Goal: Information Seeking & Learning: Learn about a topic

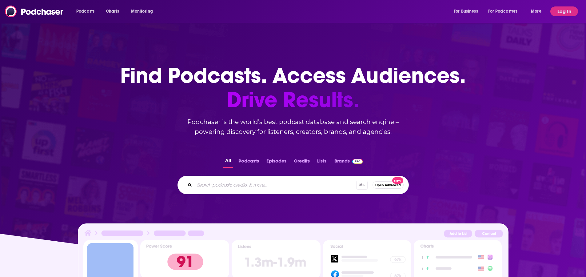
click at [252, 161] on button "Podcasts" at bounding box center [249, 162] width 24 height 12
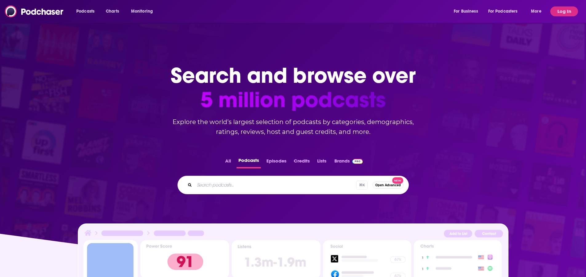
click at [221, 185] on input "Search podcasts..." at bounding box center [275, 185] width 162 height 10
type input "parenting, toys"
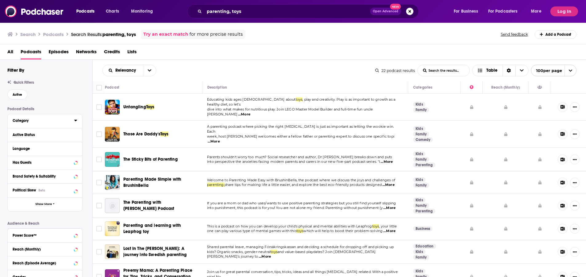
click at [75, 120] on icon at bounding box center [75, 121] width 3 height 2
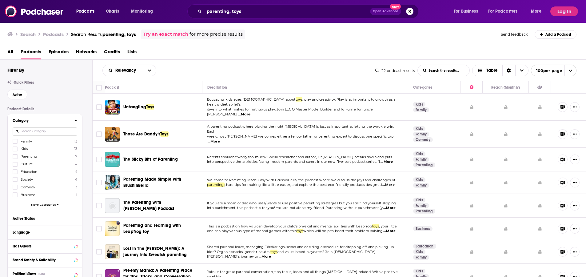
scroll to position [4, 0]
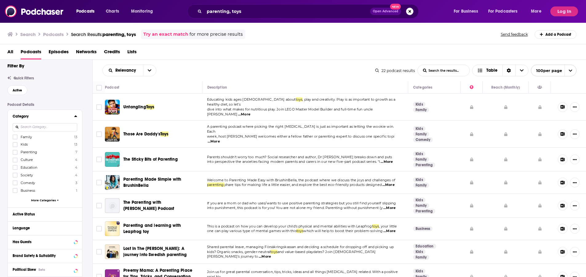
click at [38, 199] on span "More Categories" at bounding box center [43, 199] width 25 height 3
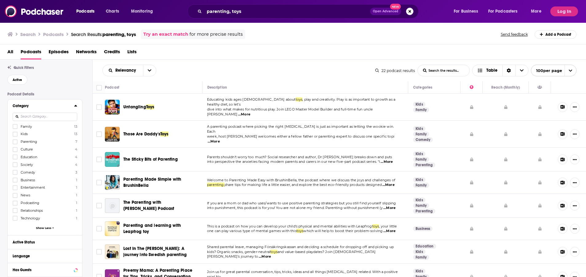
scroll to position [24, 0]
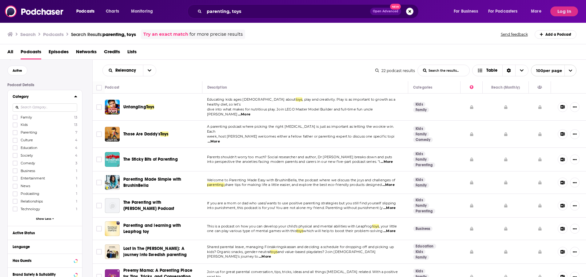
click at [42, 217] on span "Show Less" at bounding box center [43, 218] width 15 height 3
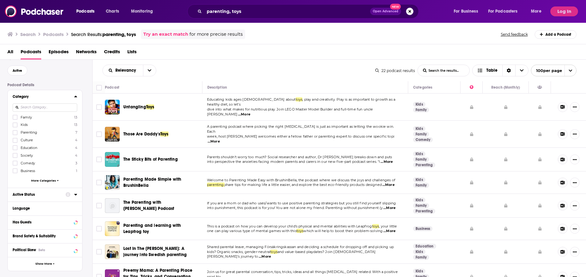
click at [75, 196] on icon at bounding box center [75, 194] width 3 height 5
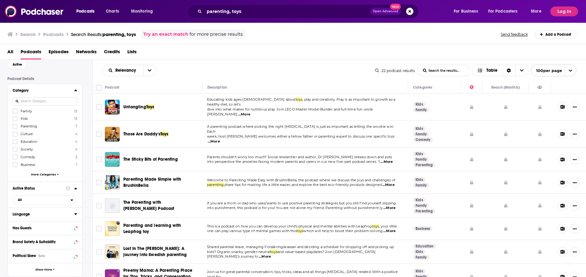
scroll to position [0, 0]
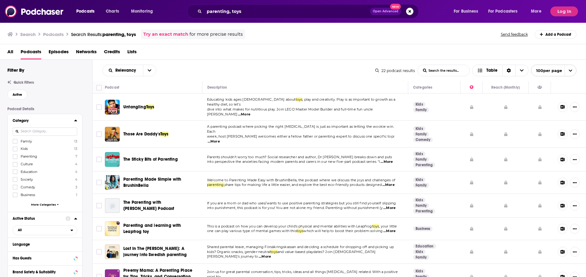
click at [50, 204] on span "More Categories" at bounding box center [43, 204] width 25 height 3
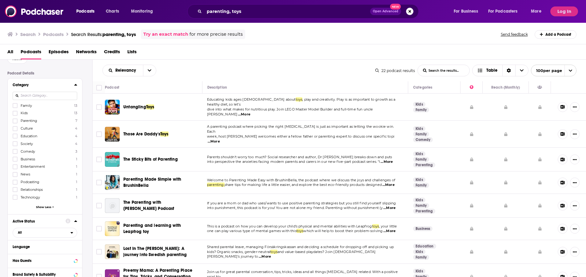
scroll to position [85, 0]
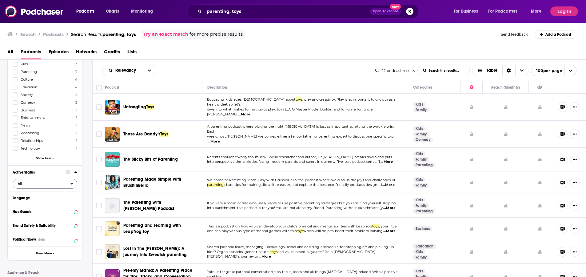
click at [72, 183] on icon "open menu" at bounding box center [72, 184] width 2 height 2
click at [26, 204] on span "Active" at bounding box center [33, 203] width 34 height 3
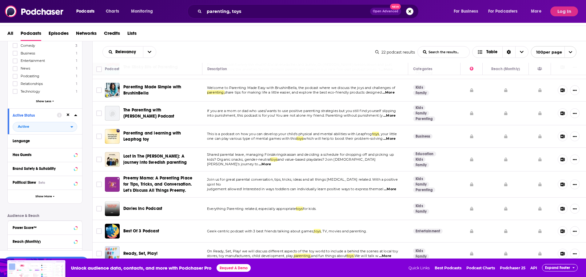
scroll to position [84, 0]
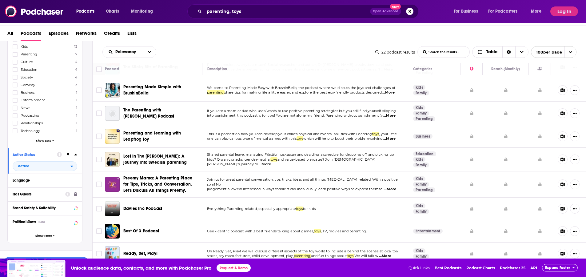
click at [67, 195] on icon at bounding box center [67, 194] width 5 height 5
click at [39, 195] on div "Has Guests" at bounding box center [37, 194] width 49 height 4
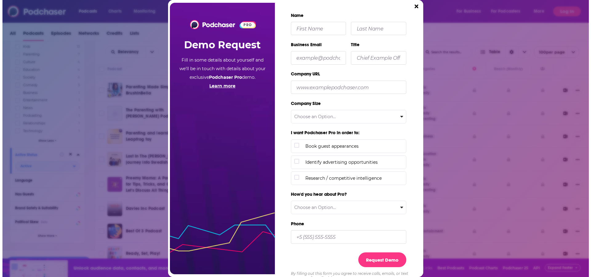
scroll to position [0, 0]
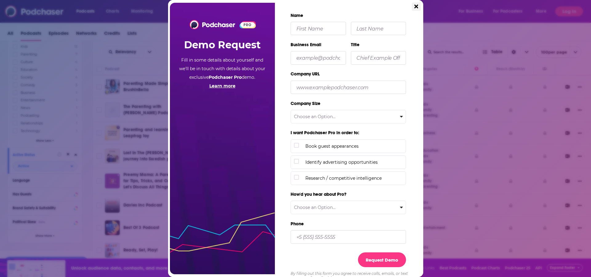
click at [416, 7] on icon "Close" at bounding box center [416, 7] width 4 height 6
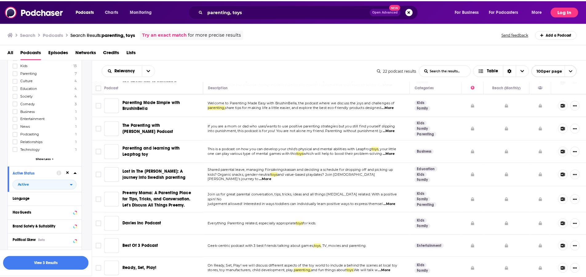
scroll to position [18, 0]
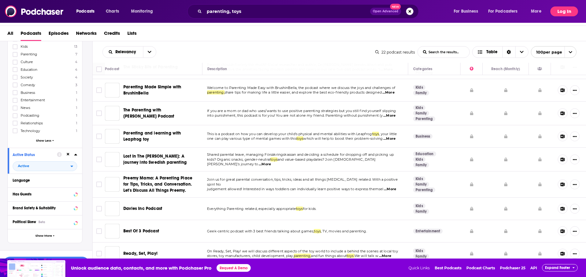
click at [568, 13] on button "Log In" at bounding box center [565, 11] width 28 height 10
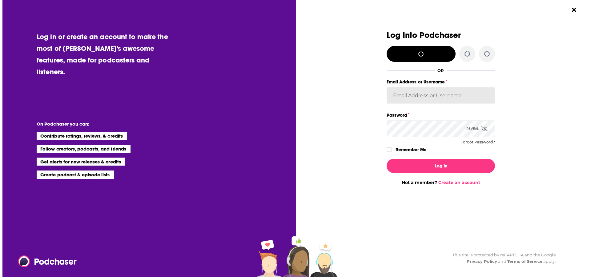
scroll to position [0, 0]
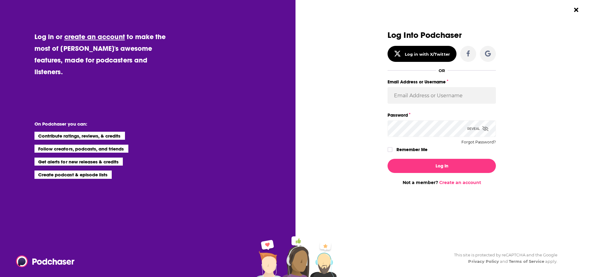
click at [563, 11] on div "Log Into Podchaser Log in with X/Twitter OR Email Address or Username Password …" at bounding box center [446, 138] width 290 height 277
click at [397, 98] on input "Email Address or Username" at bounding box center [441, 95] width 108 height 17
type input "mhabermann"
click at [442, 166] on button "Log In" at bounding box center [441, 166] width 108 height 14
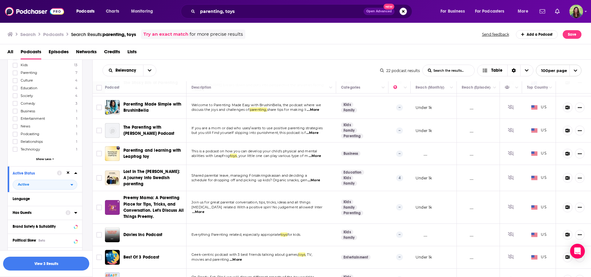
click at [76, 213] on icon at bounding box center [75, 213] width 3 height 2
click at [73, 223] on icon "open menu" at bounding box center [71, 224] width 3 height 4
click at [27, 245] on span "Has guests" at bounding box center [35, 244] width 38 height 3
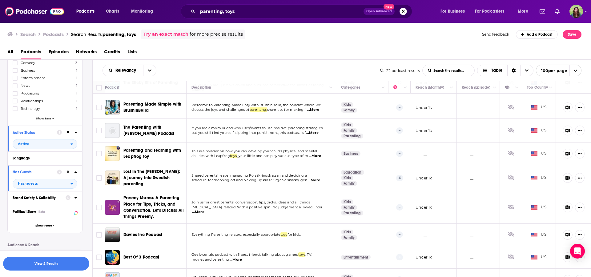
scroll to position [149, 0]
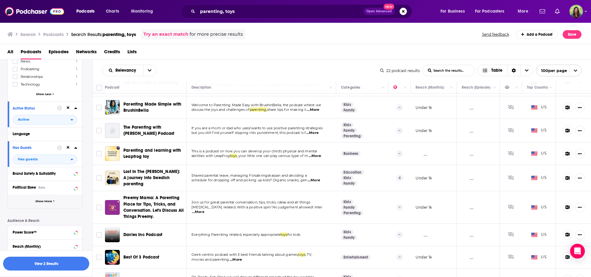
click at [44, 204] on button "Show More" at bounding box center [45, 201] width 74 height 14
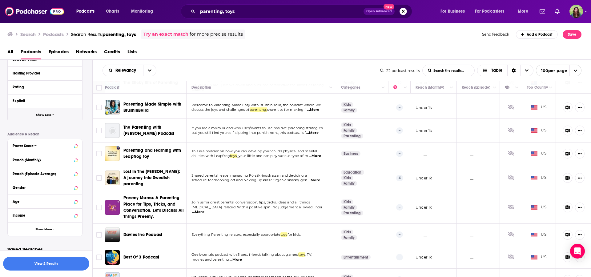
scroll to position [366, 0]
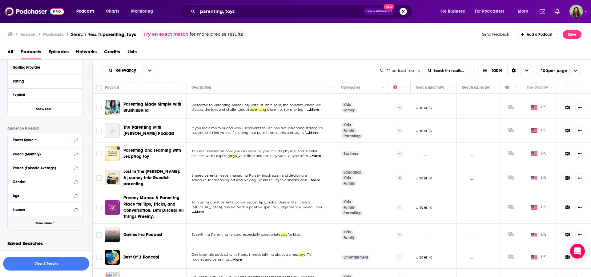
click at [50, 223] on span "Show More" at bounding box center [43, 223] width 17 height 3
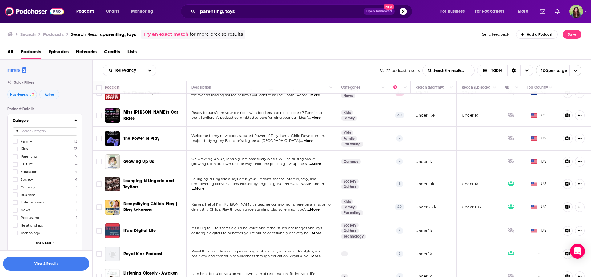
scroll to position [0, 0]
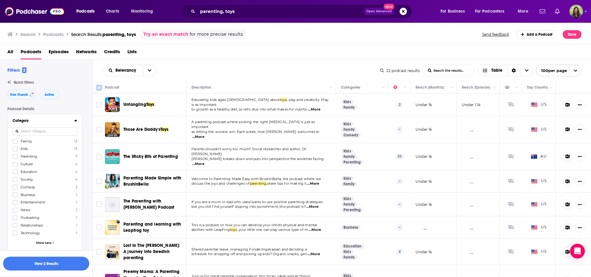
click at [100, 88] on input "Toggle select all" at bounding box center [99, 88] width 6 height 6
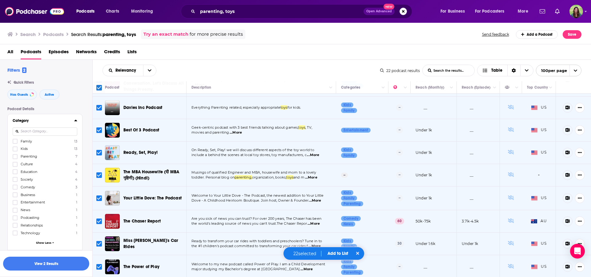
scroll to position [329, 0]
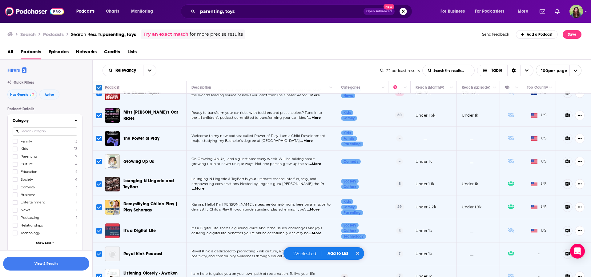
click at [578, 274] on icon "Show More Button" at bounding box center [580, 276] width 4 height 4
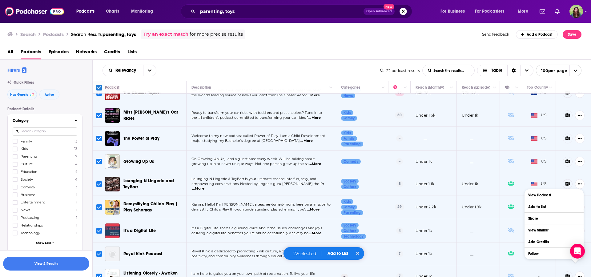
click at [578, 274] on icon "Show More Button" at bounding box center [580, 276] width 4 height 4
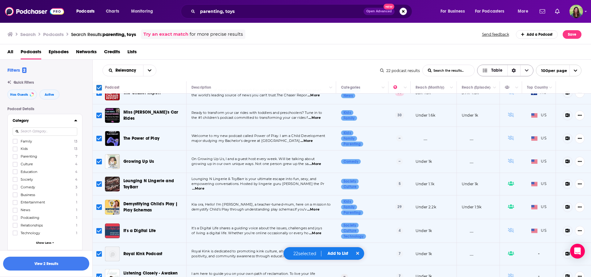
click at [527, 71] on icon "Choose View" at bounding box center [527, 70] width 4 height 4
click at [575, 71] on icon "open menu" at bounding box center [575, 71] width 3 height 2
click at [575, 71] on icon "close menu" at bounding box center [575, 71] width 4 height 4
click at [359, 252] on icon at bounding box center [357, 253] width 3 height 4
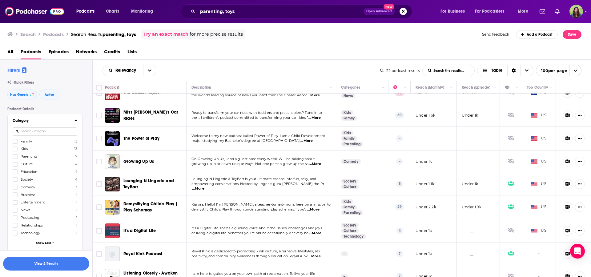
click at [216, 66] on div "Relevancy List Search Input Search the results... Table" at bounding box center [241, 71] width 278 height 12
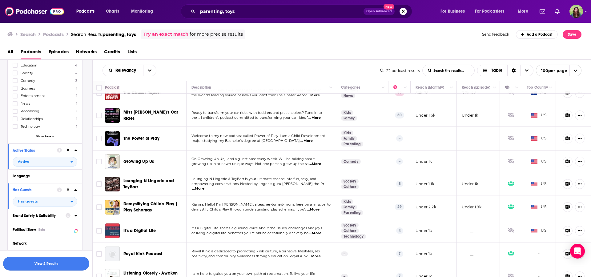
click at [52, 264] on button "View 2 Results" at bounding box center [46, 264] width 86 height 14
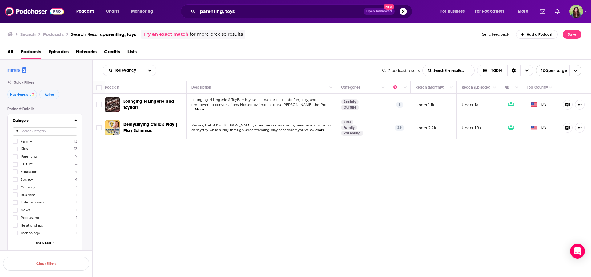
click at [204, 107] on span "...More" at bounding box center [198, 109] width 12 height 5
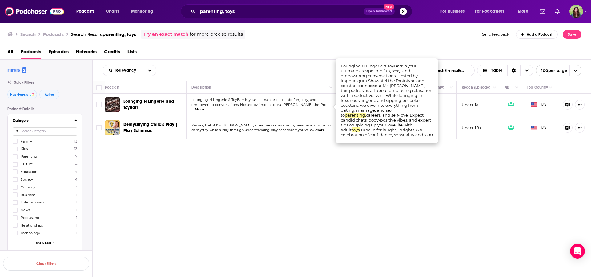
click at [249, 162] on div "Relevancy List Search Input Search the results... Table 2 podcast results List …" at bounding box center [342, 187] width 498 height 255
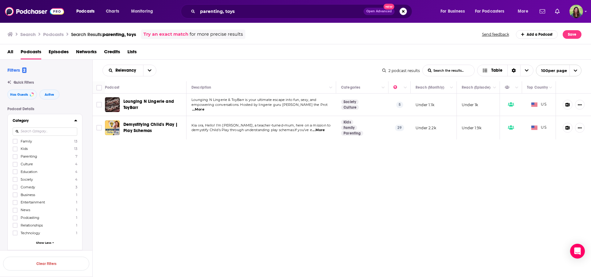
scroll to position [211, 0]
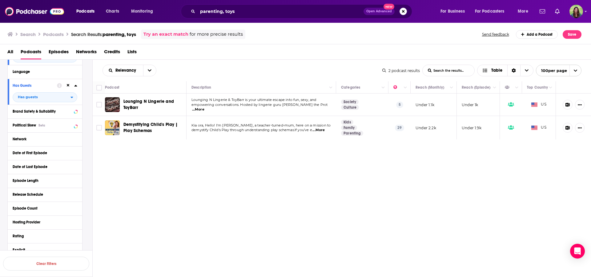
click at [69, 86] on button at bounding box center [68, 85] width 5 height 5
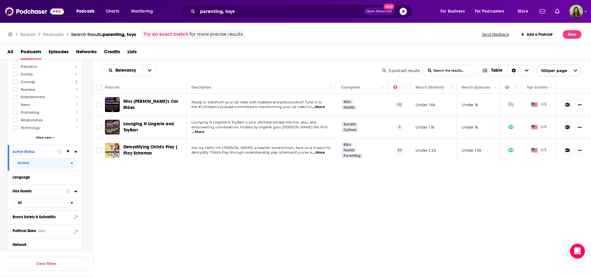
scroll to position [67, 0]
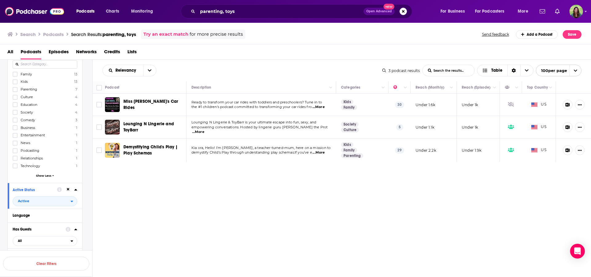
click at [68, 190] on icon at bounding box center [68, 189] width 3 height 3
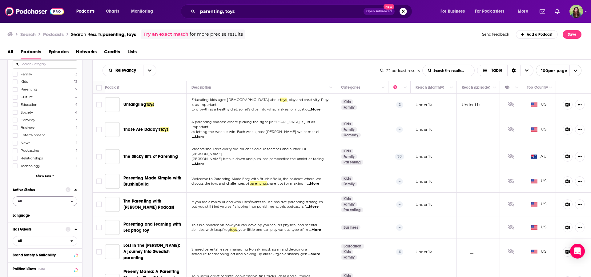
click at [72, 200] on icon "open menu" at bounding box center [71, 201] width 3 height 4
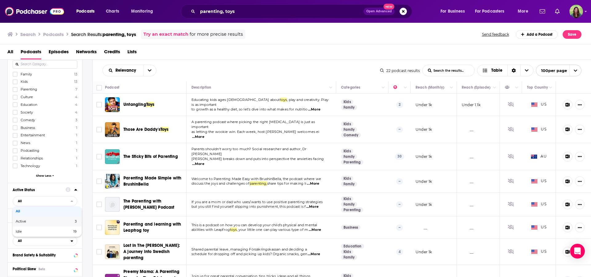
click at [58, 221] on span "3" at bounding box center [63, 221] width 27 height 3
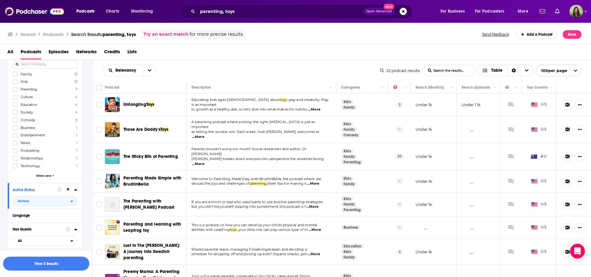
click at [39, 264] on button "View 3 Results" at bounding box center [46, 264] width 86 height 14
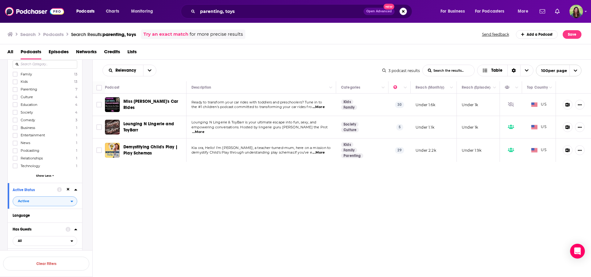
click at [72, 200] on icon "open menu" at bounding box center [71, 201] width 3 height 4
click at [17, 210] on span "All" at bounding box center [46, 211] width 61 height 3
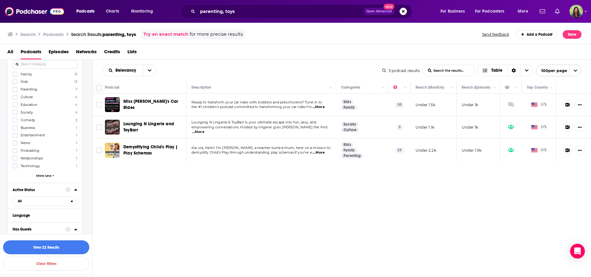
click at [56, 249] on button "View 22 Results" at bounding box center [46, 247] width 86 height 14
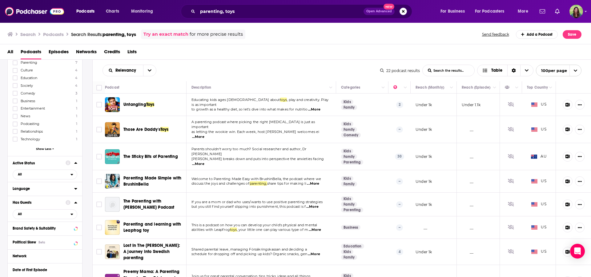
scroll to position [211, 0]
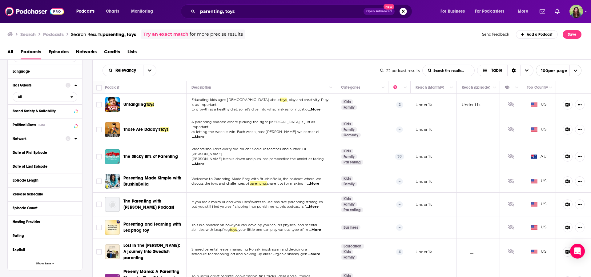
click at [75, 138] on icon at bounding box center [75, 139] width 3 height 2
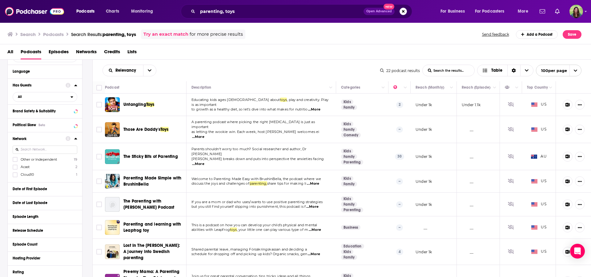
click at [76, 138] on icon at bounding box center [75, 139] width 3 height 2
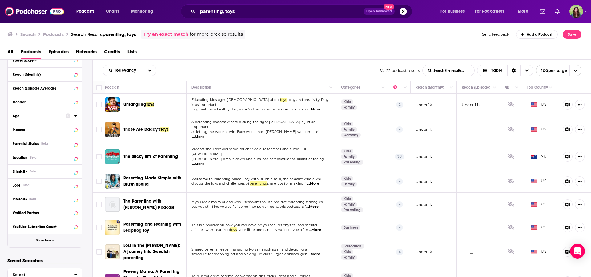
scroll to position [462, 0]
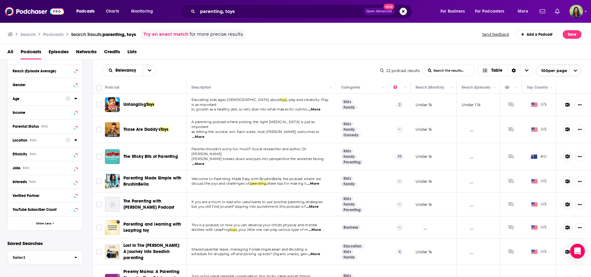
click at [76, 140] on icon at bounding box center [75, 140] width 3 height 2
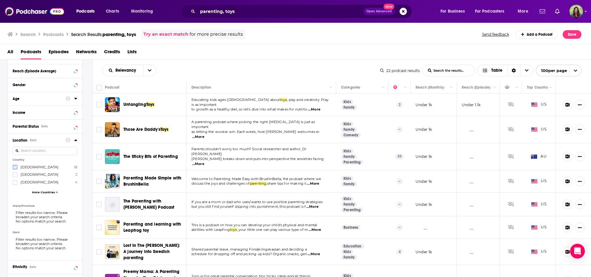
click at [15, 166] on icon at bounding box center [15, 167] width 4 height 3
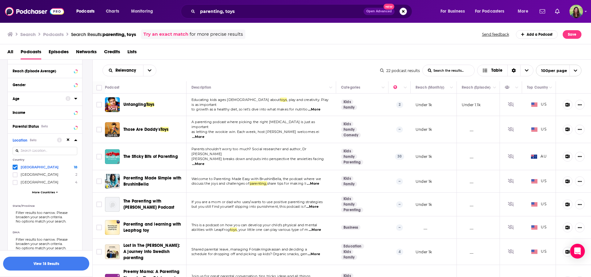
click at [35, 192] on span "More Countries" at bounding box center [43, 191] width 23 height 3
click at [18, 182] on div at bounding box center [16, 182] width 6 height 5
click at [15, 184] on input "multiSelectOption-canada-2" at bounding box center [15, 184] width 0 height 0
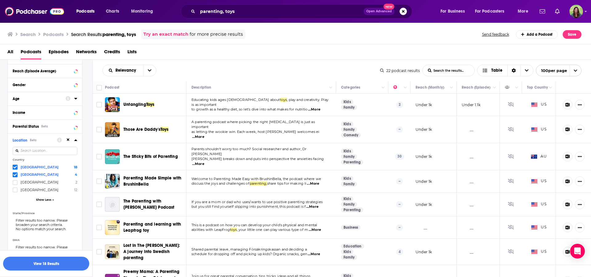
click at [14, 175] on icon at bounding box center [15, 174] width 4 height 3
click at [48, 265] on button "View 18 Results" at bounding box center [46, 264] width 86 height 14
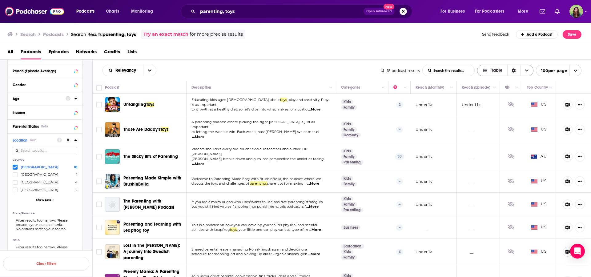
click at [525, 70] on icon "Choose View" at bounding box center [527, 71] width 4 height 2
click at [98, 88] on input "Toggle select all" at bounding box center [99, 88] width 6 height 6
checkbox input "true"
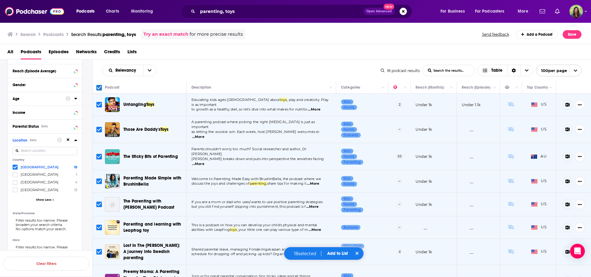
scroll to position [582, 0]
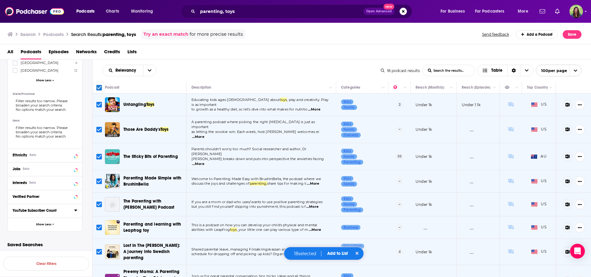
click at [573, 69] on icon "open menu" at bounding box center [575, 71] width 4 height 4
click at [573, 69] on icon "close menu" at bounding box center [575, 71] width 4 height 4
click at [578, 277] on icon "Show More Button" at bounding box center [580, 281] width 4 height 1
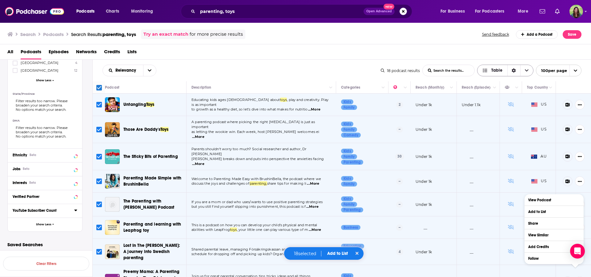
click at [499, 70] on span "Table" at bounding box center [496, 70] width 11 height 4
click at [511, 69] on icon "Sort Direction" at bounding box center [513, 70] width 4 height 4
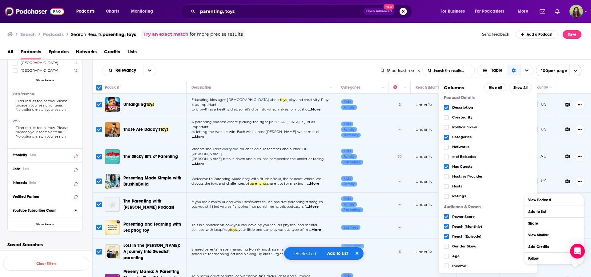
scroll to position [23, 0]
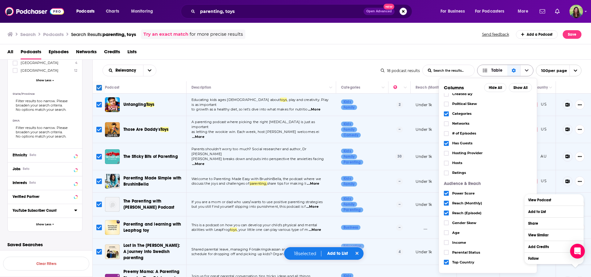
click at [514, 71] on icon "Sort Direction" at bounding box center [513, 71] width 4 height 4
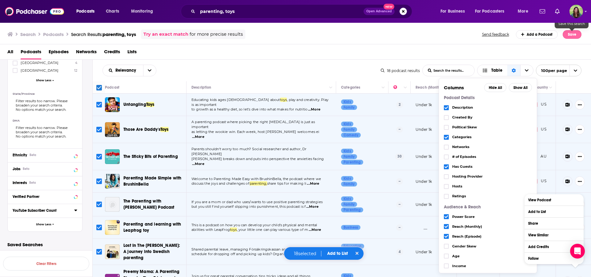
click at [575, 35] on button "Save" at bounding box center [572, 34] width 19 height 9
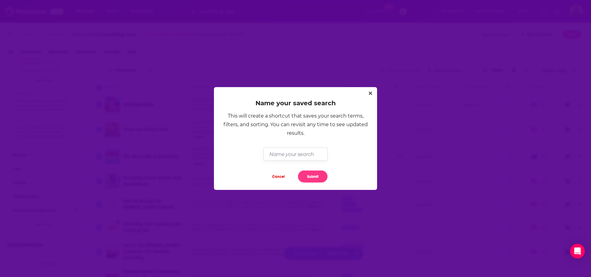
click at [294, 156] on input "Dialog" at bounding box center [295, 153] width 64 height 13
type input "Parenting/Toy Podcast"
click at [304, 177] on button "Submit" at bounding box center [313, 176] width 30 height 12
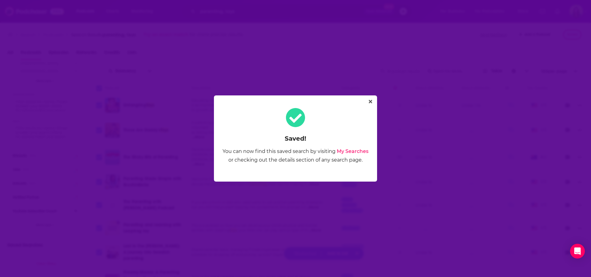
click at [353, 151] on link "My Searches" at bounding box center [353, 151] width 32 height 6
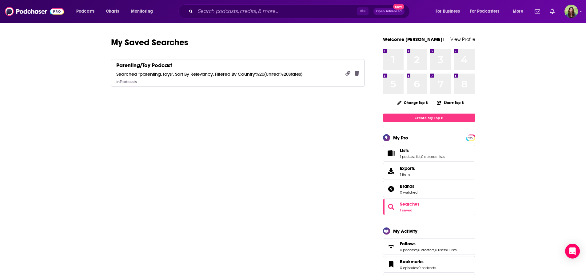
click at [195, 62] on div "Parenting/Toy Podcast Searched "parenting, toys", Sort By Relevancy, Filtered B…" at bounding box center [209, 73] width 186 height 22
click at [405, 169] on span "Exports" at bounding box center [407, 169] width 15 height 6
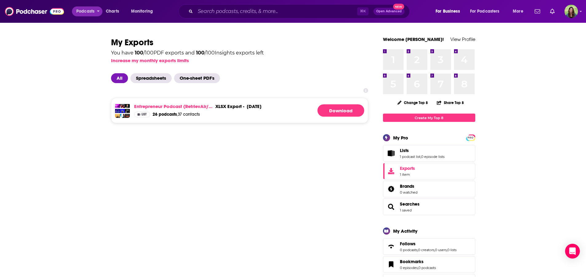
click at [99, 10] on icon "open menu" at bounding box center [98, 11] width 2 height 2
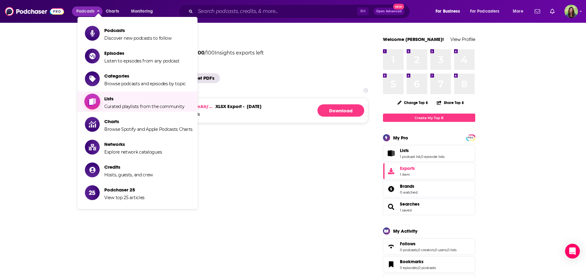
click at [116, 104] on span "Curated playlists from the community" at bounding box center [144, 107] width 80 height 6
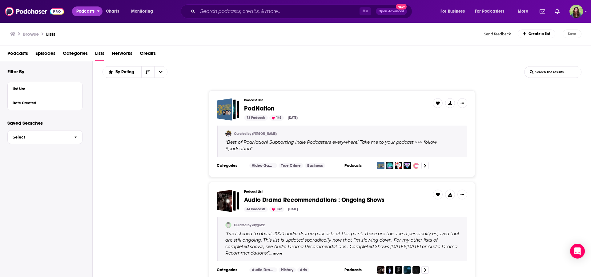
click at [98, 10] on icon "open menu" at bounding box center [98, 11] width 2 height 2
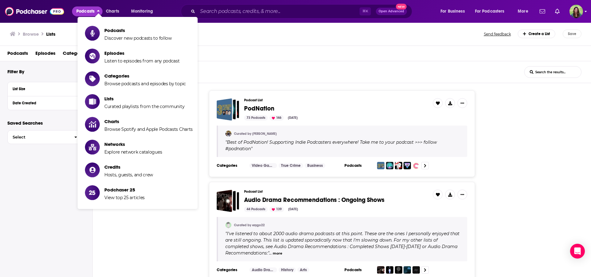
click at [585, 10] on icon "Show profile menu" at bounding box center [585, 12] width 2 height 4
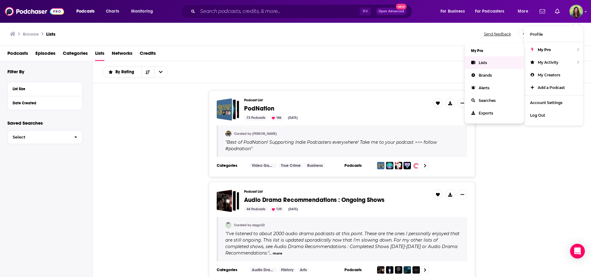
click at [479, 63] on span "Lists" at bounding box center [482, 62] width 8 height 5
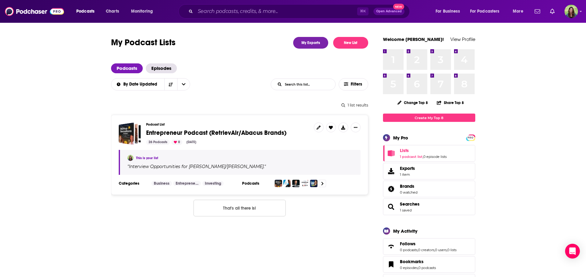
click at [404, 208] on span "Searches 1 saved" at bounding box center [410, 206] width 20 height 11
click at [406, 204] on span "Searches" at bounding box center [410, 204] width 20 height 6
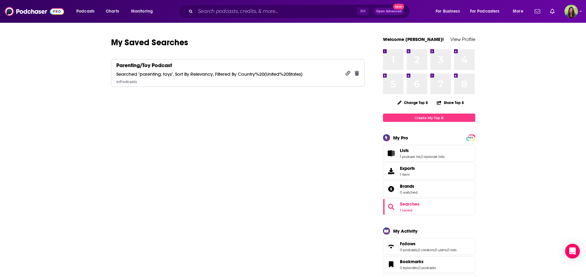
click at [347, 74] on icon "Copy" at bounding box center [348, 73] width 5 height 5
click at [412, 150] on link "Lists" at bounding box center [422, 151] width 45 height 6
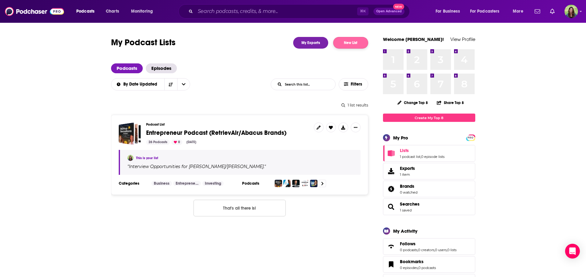
click at [355, 44] on button "New List" at bounding box center [350, 43] width 35 height 12
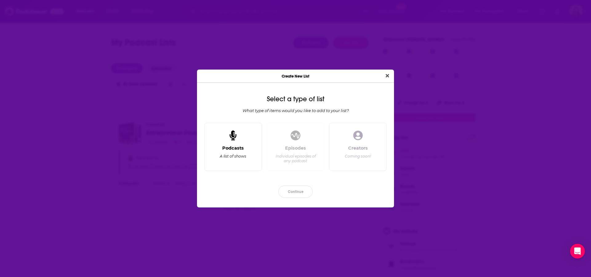
click at [234, 147] on div "Podcasts" at bounding box center [233, 148] width 22 height 6
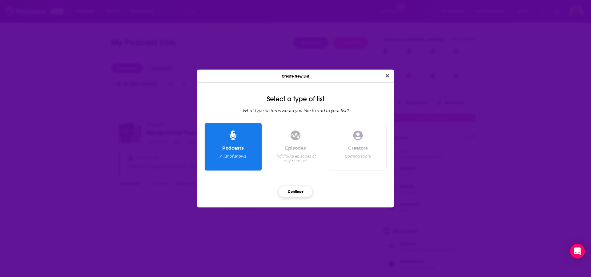
click at [294, 192] on button "Continue" at bounding box center [295, 192] width 34 height 12
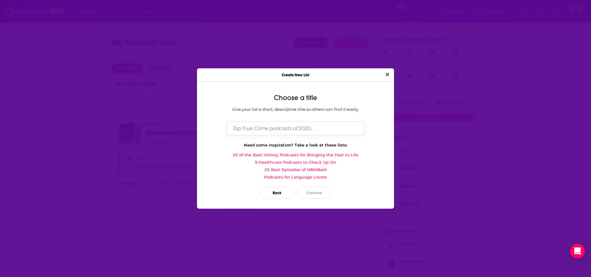
click at [245, 129] on input "Dialog" at bounding box center [295, 128] width 138 height 13
type input "Parent/Toy Podcasts"
click at [313, 194] on button "Continue" at bounding box center [314, 193] width 34 height 12
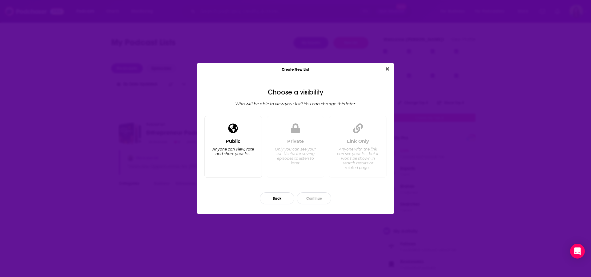
click at [242, 153] on div "Anyone can view, rate and share your list." at bounding box center [233, 151] width 42 height 9
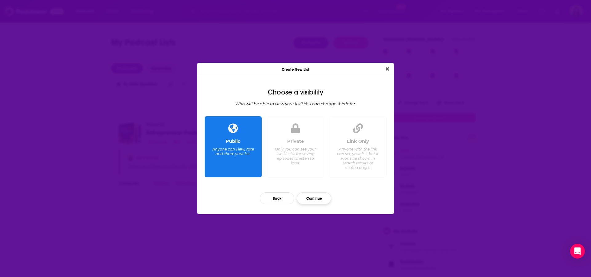
click at [310, 200] on button "Continue" at bounding box center [314, 198] width 34 height 12
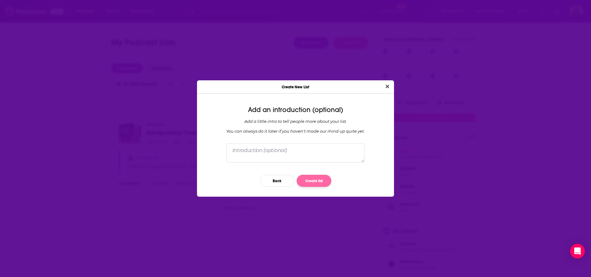
click at [303, 181] on button "Create list" at bounding box center [314, 181] width 34 height 12
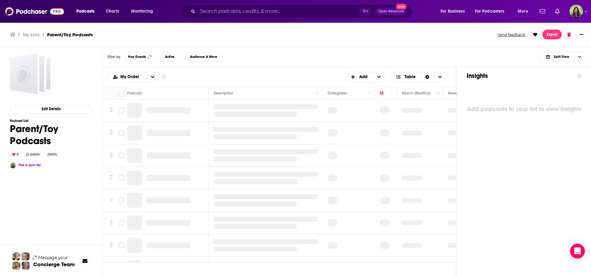
click at [581, 34] on icon "Show More Button" at bounding box center [581, 35] width 4 height 4
click at [543, 74] on button "Add Podcasts" at bounding box center [560, 71] width 59 height 11
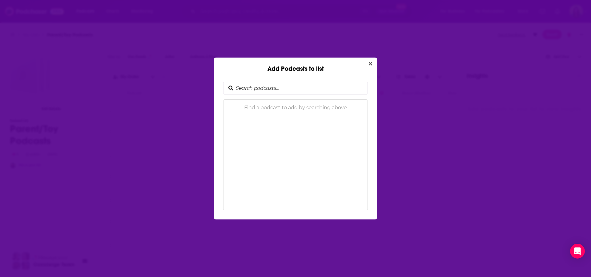
click at [249, 87] on input "Add Podcasts to list" at bounding box center [300, 88] width 134 height 12
click at [367, 62] on button "Close" at bounding box center [370, 64] width 8 height 8
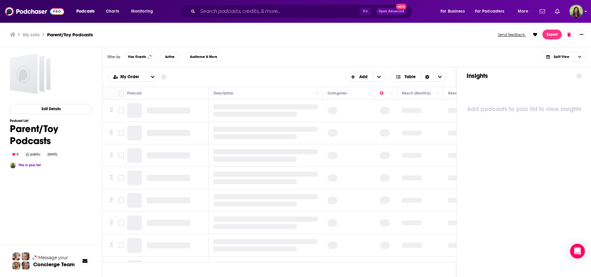
click at [586, 12] on icon "Show profile menu" at bounding box center [586, 11] width 2 height 1
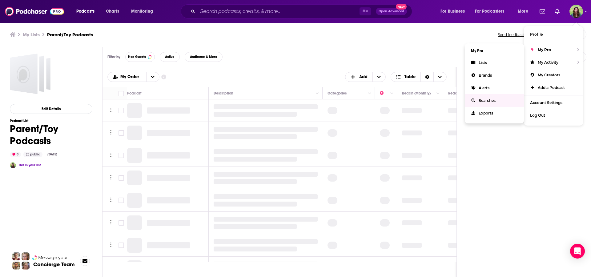
click at [482, 101] on span "Searches" at bounding box center [486, 100] width 17 height 5
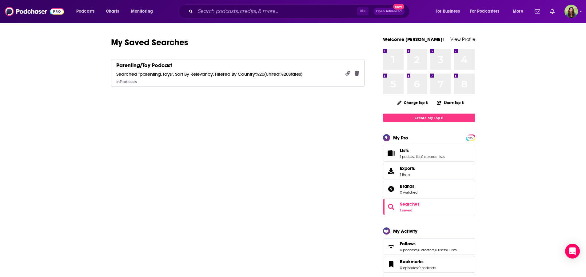
click at [128, 84] on link "Parenting/Toy Podcast Searched "parenting, toys", Sort By Relevancy, Filtered B…" at bounding box center [238, 73] width 254 height 28
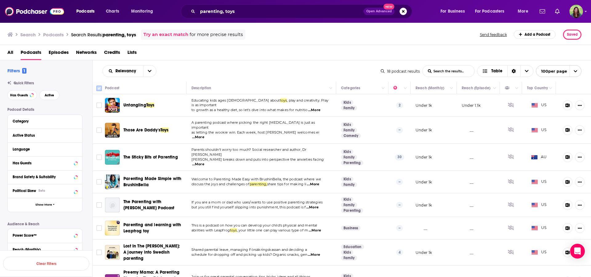
click at [99, 88] on input "Toggle select all" at bounding box center [99, 89] width 6 height 6
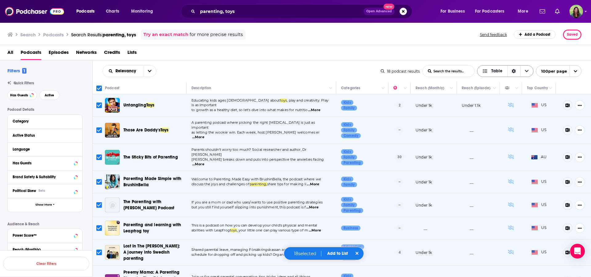
click at [527, 71] on icon "Choose View" at bounding box center [527, 71] width 4 height 2
click at [499, 71] on span "Table" at bounding box center [496, 71] width 11 height 4
click at [514, 72] on icon "Sort Direction" at bounding box center [514, 71] width 4 height 4
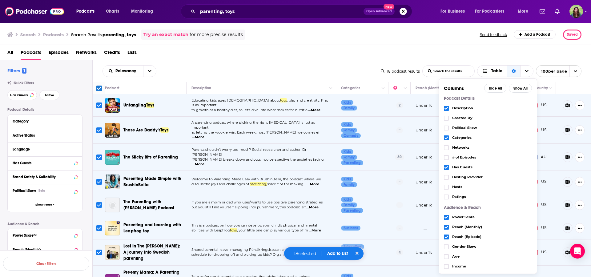
scroll to position [23, 0]
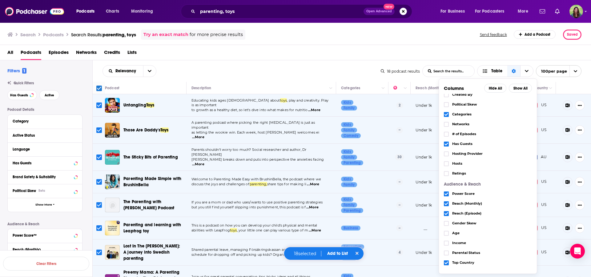
click at [412, 51] on div "All Podcasts Episodes Networks Credits Lists" at bounding box center [296, 53] width 579 height 13
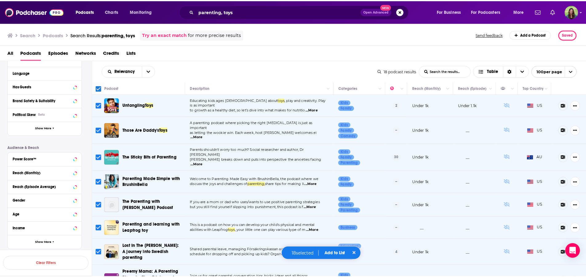
scroll to position [95, 0]
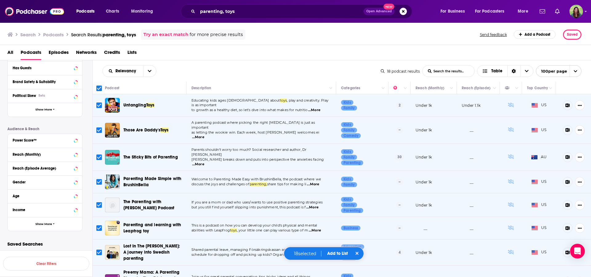
click at [338, 253] on button "Add to List" at bounding box center [337, 253] width 30 height 5
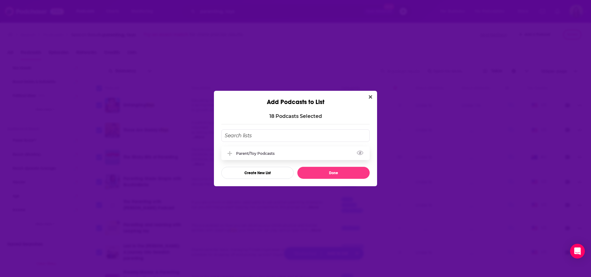
click at [231, 154] on icon "Add Podcast To List" at bounding box center [229, 154] width 5 height 6
click at [327, 174] on button "Done" at bounding box center [333, 173] width 72 height 12
checkbox input "false"
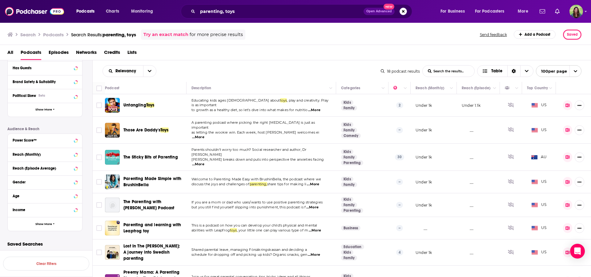
click at [130, 53] on span "Lists" at bounding box center [131, 53] width 9 height 13
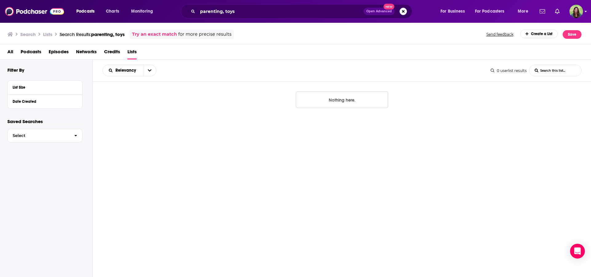
click at [586, 11] on icon "Show profile menu" at bounding box center [586, 11] width 2 height 1
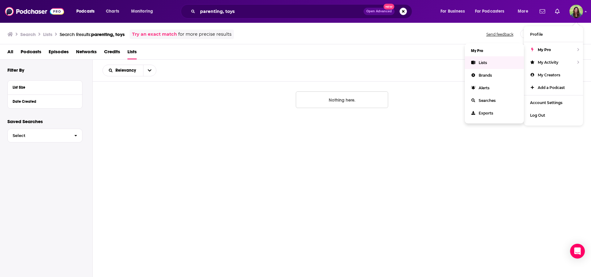
click at [477, 63] on link "Lists" at bounding box center [494, 62] width 59 height 13
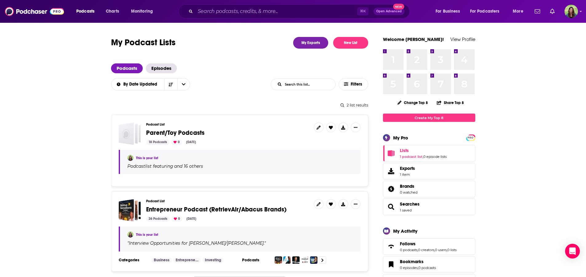
click at [361, 122] on div "Podcast List Parent/Toy Podcasts 18 Podcasts 0 Oct 8, 2025 This is your list Po…" at bounding box center [239, 151] width 257 height 72
click at [357, 128] on icon "Show More Button" at bounding box center [356, 127] width 4 height 1
click at [263, 152] on div "This is your list Podcast list featuring and 16 others" at bounding box center [240, 162] width 242 height 24
click at [276, 159] on div "This is your list" at bounding box center [240, 158] width 226 height 6
click at [343, 129] on icon at bounding box center [343, 128] width 4 height 4
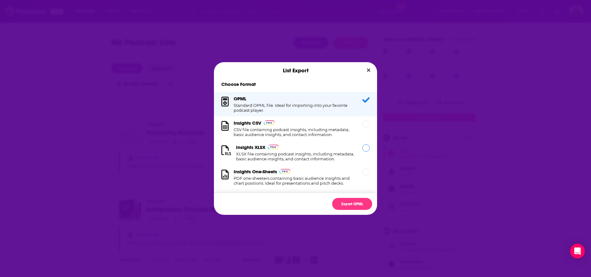
click at [245, 147] on h3 "Insights XLSX" at bounding box center [250, 147] width 29 height 6
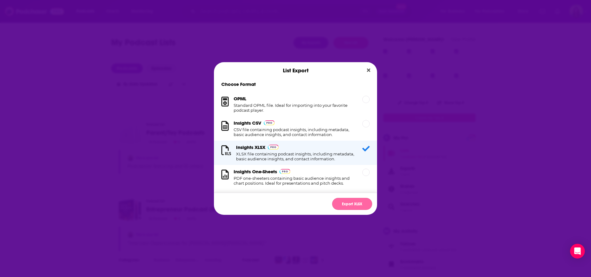
click at [347, 204] on button "Export XLSX" at bounding box center [352, 204] width 40 height 12
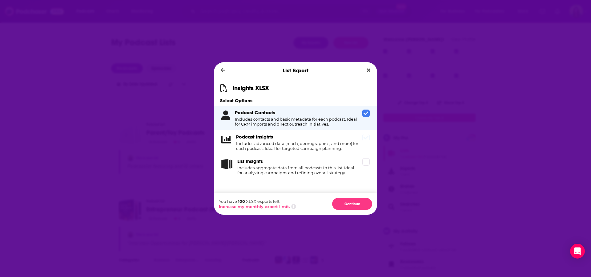
click at [365, 139] on icon "Dialog" at bounding box center [365, 137] width 5 height 5
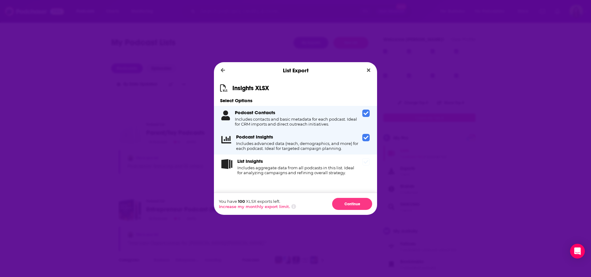
click at [364, 160] on icon "Dialog" at bounding box center [365, 161] width 5 height 5
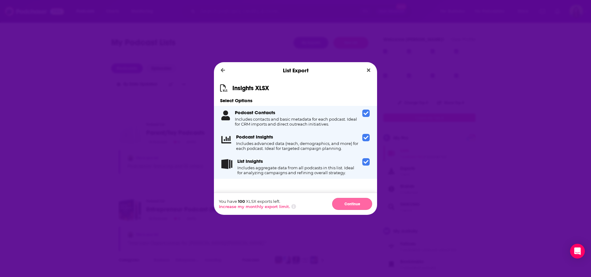
click at [346, 201] on button "Continue" at bounding box center [352, 204] width 40 height 12
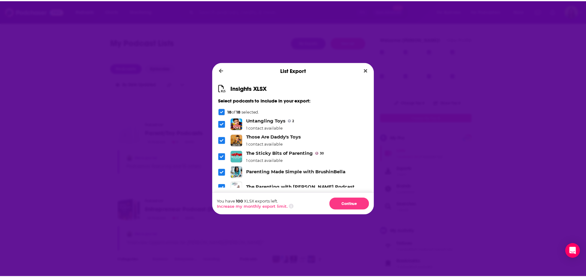
scroll to position [233, 0]
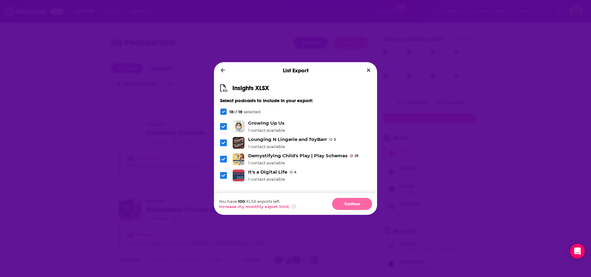
click at [342, 203] on button "Continue" at bounding box center [352, 204] width 40 height 12
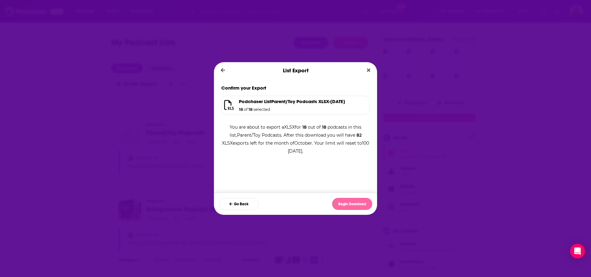
click at [351, 206] on button "Begin Download" at bounding box center [352, 204] width 40 height 12
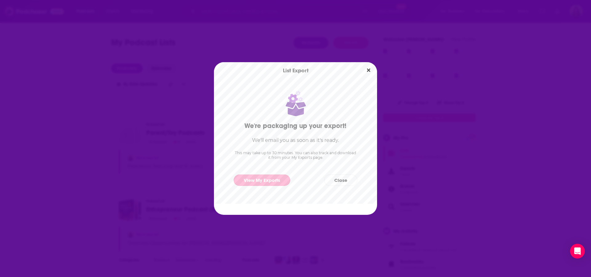
click at [260, 179] on link "View My Exports" at bounding box center [262, 179] width 57 height 11
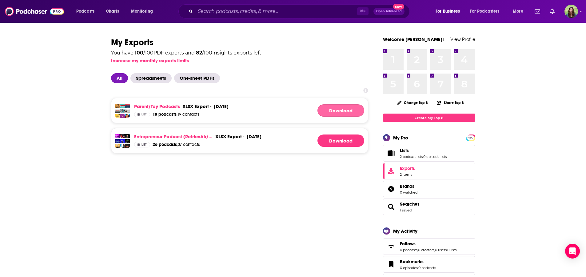
click at [330, 109] on link "Download" at bounding box center [341, 110] width 47 height 12
